Goal: Transaction & Acquisition: Purchase product/service

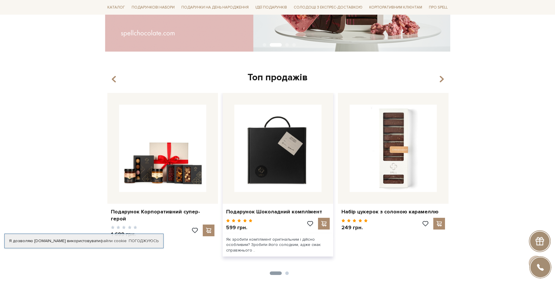
scroll to position [199, 0]
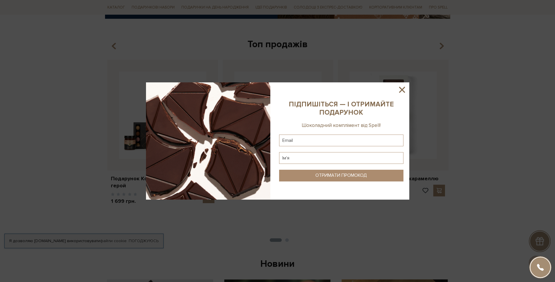
click at [400, 91] on icon at bounding box center [402, 90] width 10 height 10
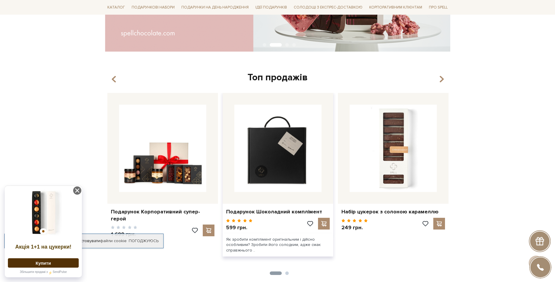
scroll to position [0, 0]
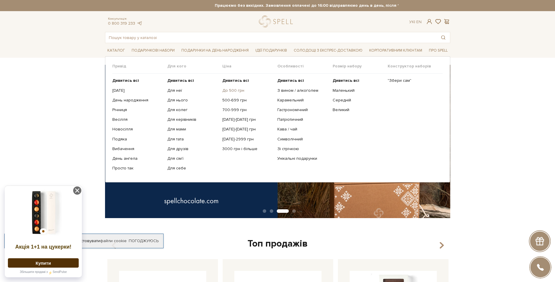
click at [235, 90] on link "До 500 грн" at bounding box center [247, 90] width 51 height 5
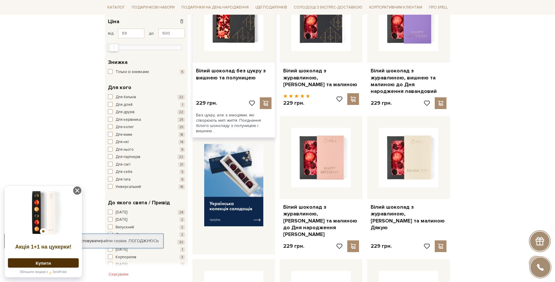
scroll to position [166, 0]
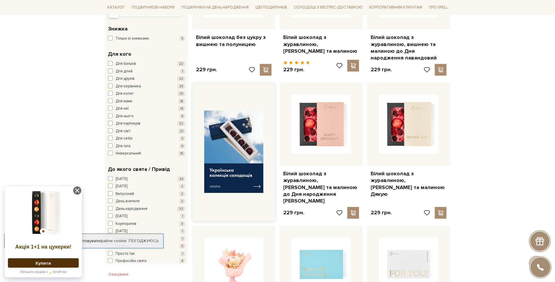
click at [236, 165] on img at bounding box center [233, 151] width 59 height 82
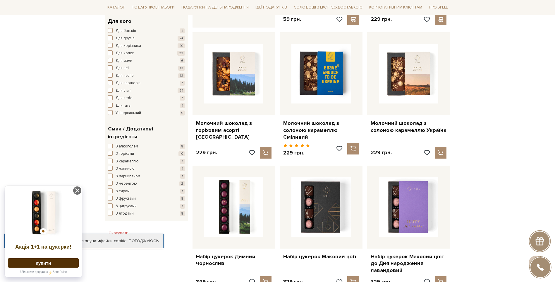
scroll to position [465, 0]
